Goal: Navigation & Orientation: Find specific page/section

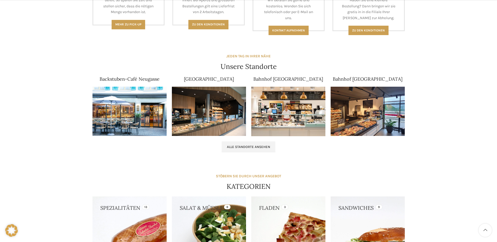
scroll to position [340, 0]
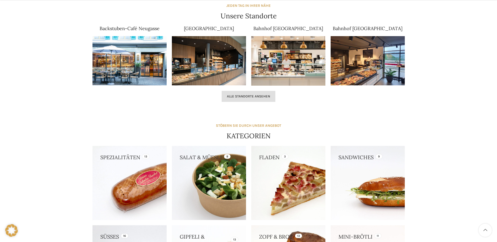
click at [232, 94] on span "Alle Standorte ansehen" at bounding box center [248, 96] width 43 height 4
click at [239, 99] on link "Alle Standorte ansehen" at bounding box center [249, 96] width 54 height 11
click at [238, 97] on span "Alle Standorte ansehen" at bounding box center [248, 96] width 43 height 4
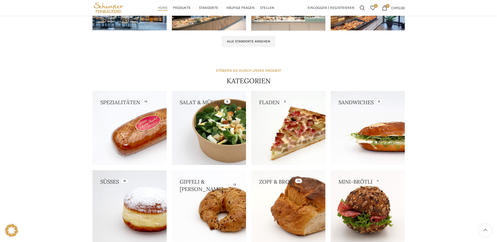
scroll to position [291, 0]
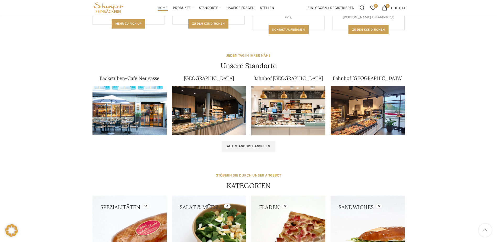
click at [283, 97] on img at bounding box center [288, 110] width 74 height 49
click at [241, 145] on span "Alle Standorte ansehen" at bounding box center [248, 146] width 43 height 4
click at [246, 140] on div "Alle Standorte ansehen" at bounding box center [248, 146] width 317 height 16
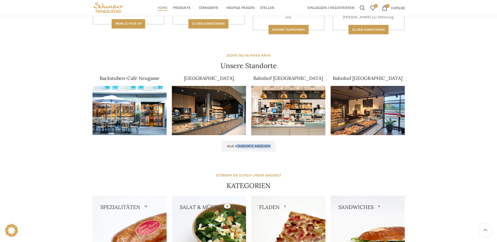
click at [246, 140] on div "Alle Standorte ansehen" at bounding box center [248, 146] width 317 height 16
drag, startPoint x: 246, startPoint y: 140, endPoint x: 247, endPoint y: 146, distance: 6.2
click at [247, 146] on span "Alle Standorte ansehen" at bounding box center [248, 146] width 43 height 4
drag, startPoint x: 247, startPoint y: 146, endPoint x: 250, endPoint y: 148, distance: 3.4
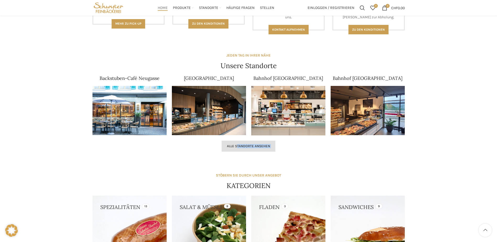
click at [250, 148] on span "Alle Standorte ansehen" at bounding box center [248, 146] width 43 height 4
